Goal: Use online tool/utility: Utilize a website feature to perform a specific function

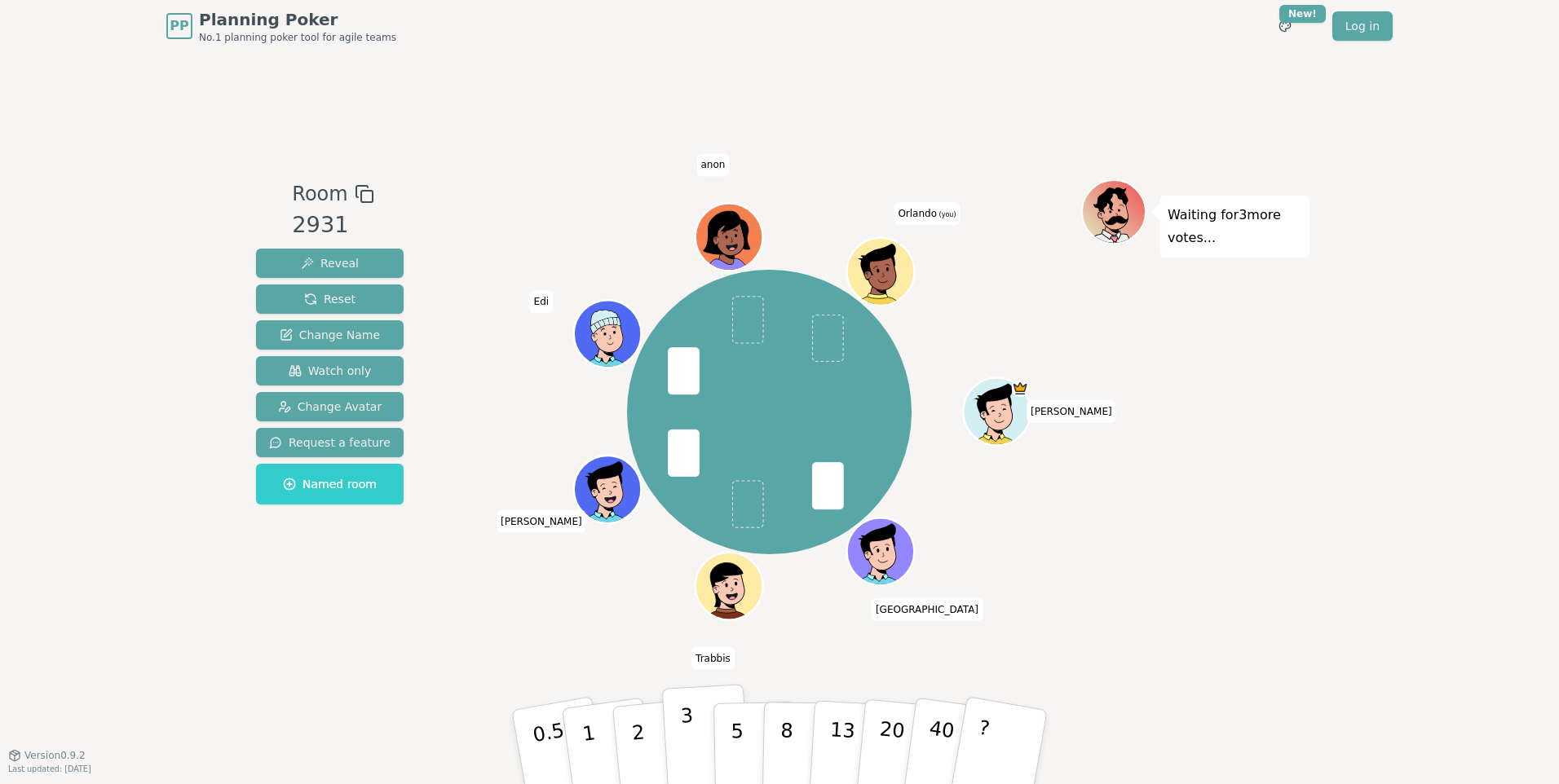
click at [690, 744] on p "3" at bounding box center [688, 749] width 18 height 89
click at [739, 745] on p "5" at bounding box center [737, 747] width 14 height 88
click at [698, 750] on button "3" at bounding box center [707, 747] width 89 height 127
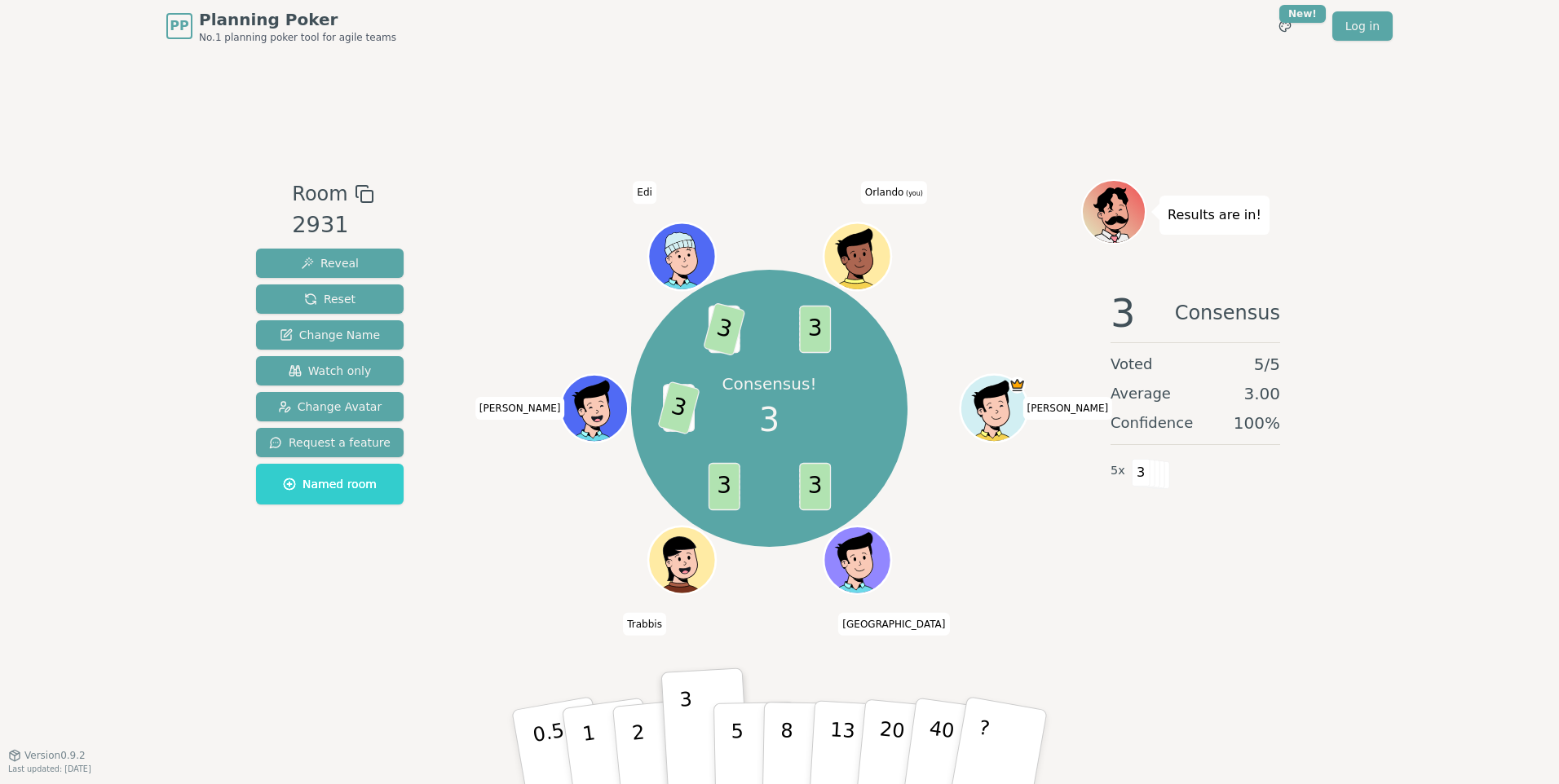
click at [55, 487] on div "PP Planning Poker No.1 planning poker tool for agile teams Toggle theme New! Lo…" at bounding box center [780, 392] width 1559 height 784
